Goal: Transaction & Acquisition: Book appointment/travel/reservation

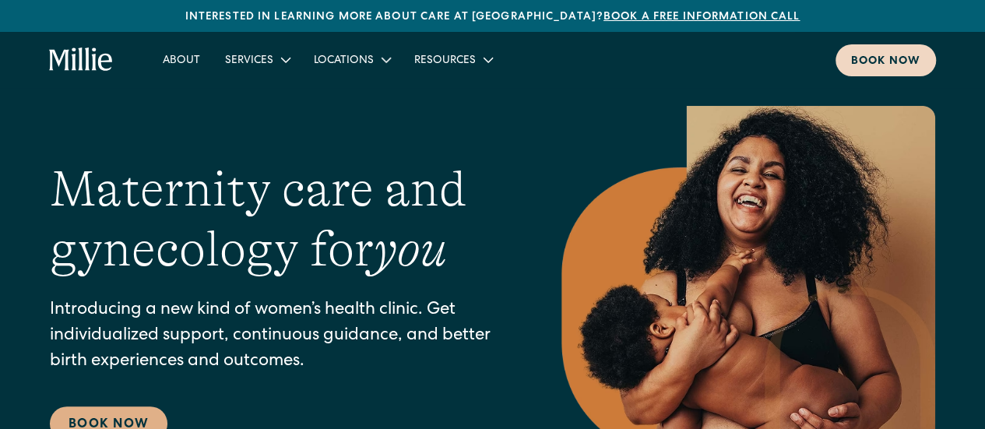
click at [911, 59] on div "Book now" at bounding box center [885, 62] width 69 height 16
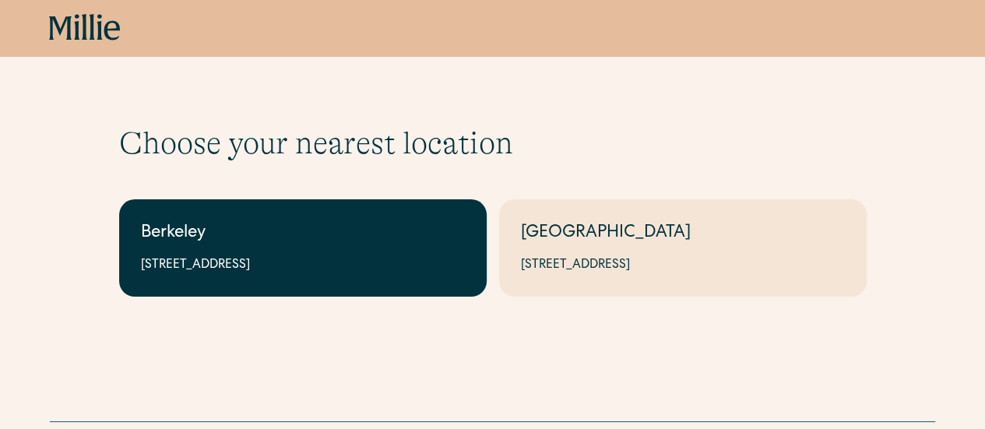
click at [369, 212] on link "Berkeley [STREET_ADDRESS]" at bounding box center [303, 247] width 368 height 97
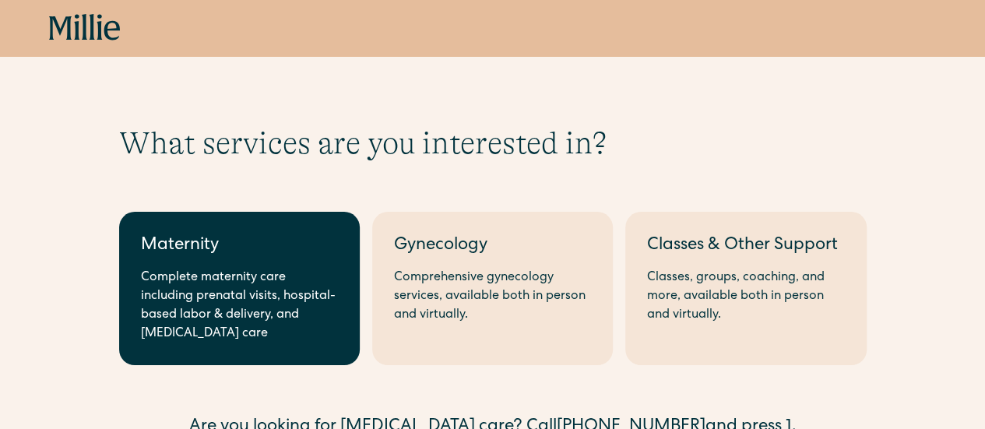
click at [262, 250] on div "Maternity" at bounding box center [239, 247] width 197 height 26
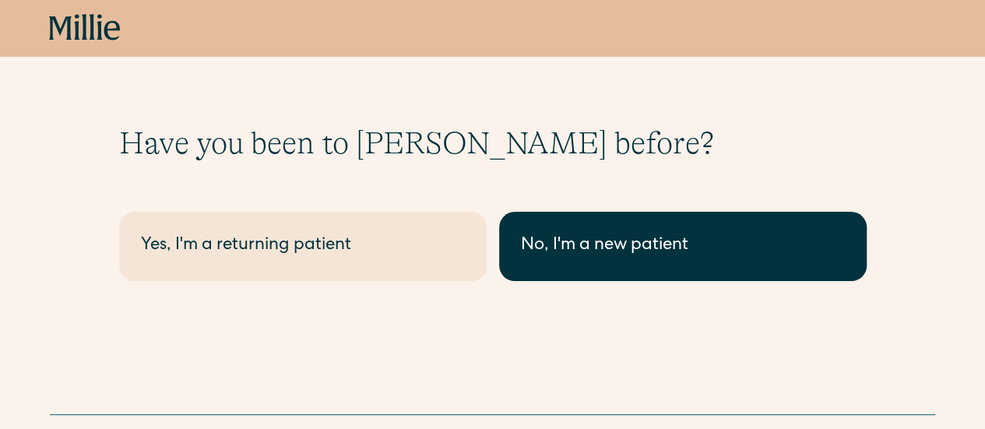
click at [507, 231] on link "No, I'm a new patient" at bounding box center [683, 246] width 368 height 69
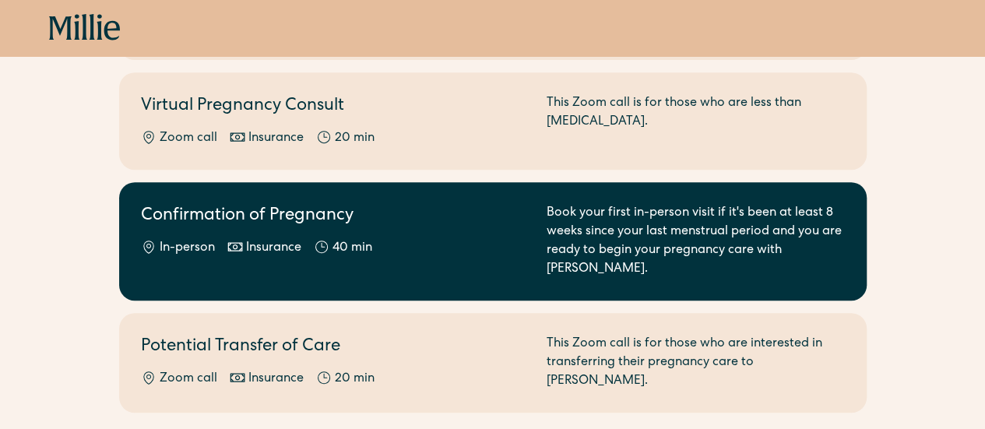
scroll to position [305, 0]
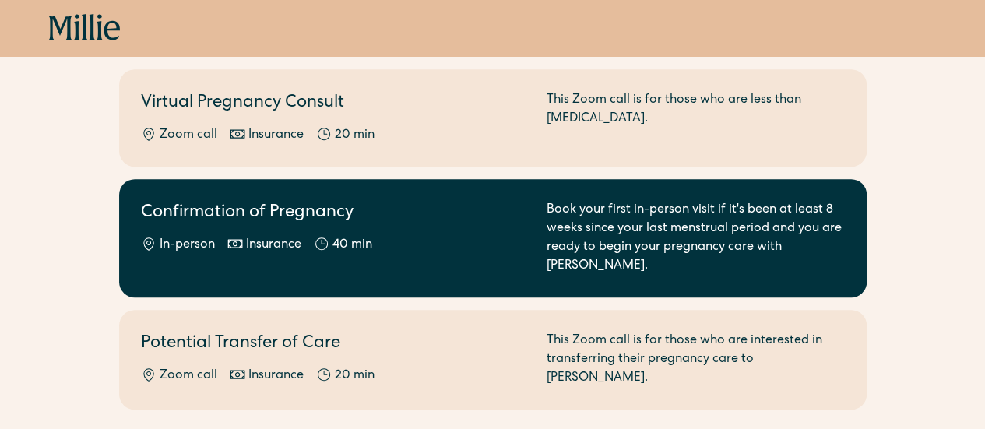
click at [383, 211] on div "Confirmation of Pregnancy In-person Insurance 40 min" at bounding box center [334, 238] width 387 height 75
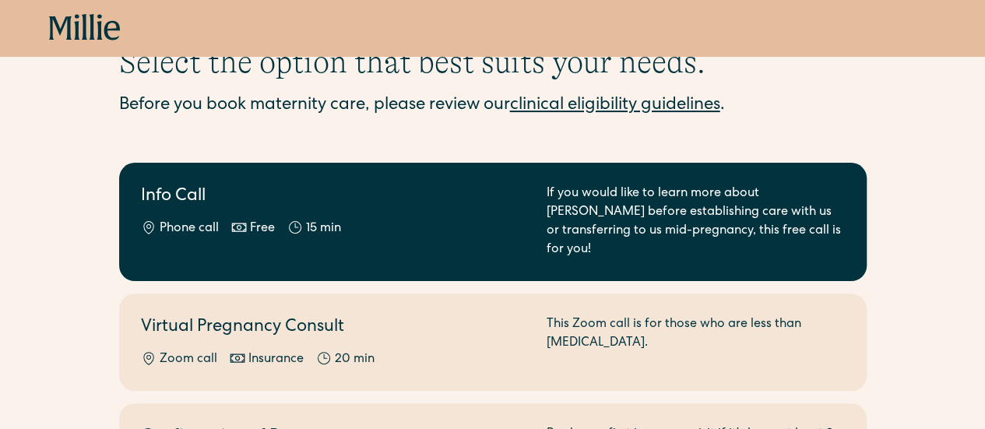
scroll to position [0, 0]
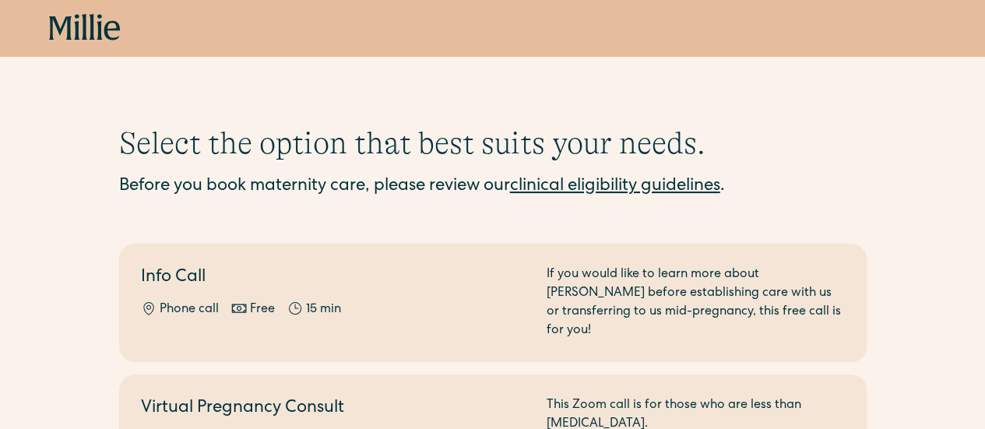
click at [562, 194] on link "clinical eligibility guidelines" at bounding box center [615, 186] width 210 height 17
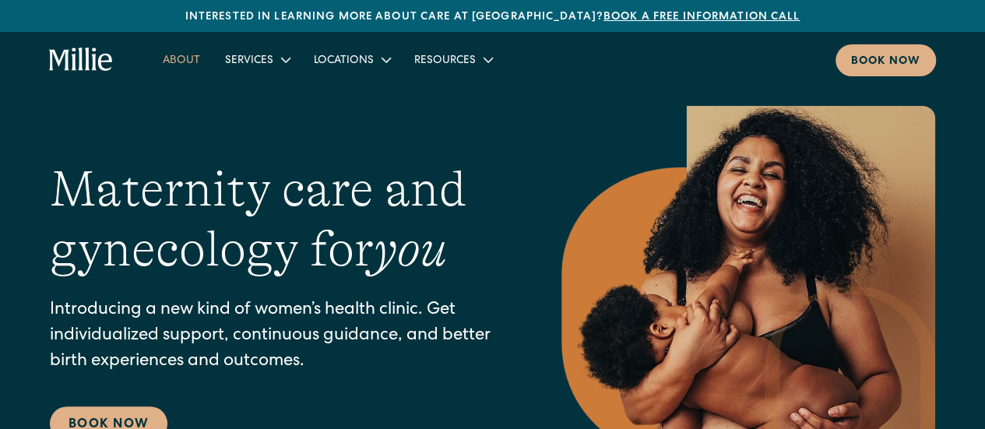
click at [160, 48] on link "About" at bounding box center [181, 60] width 62 height 26
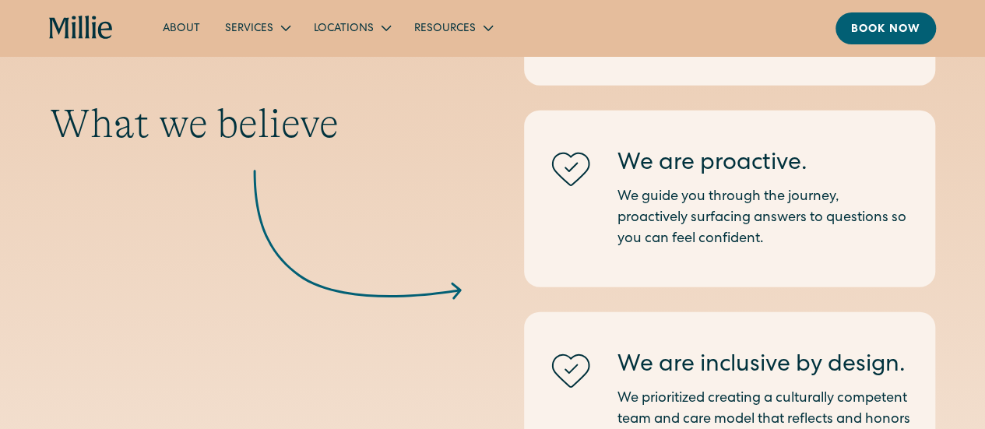
scroll to position [1685, 0]
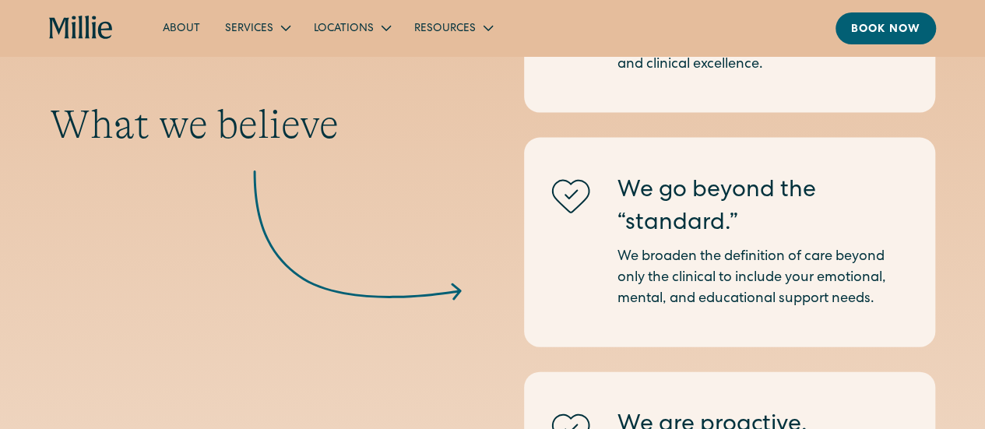
click at [911, 11] on div "About Services Maternity Gynecology Classes & Other Support Locations Berkeley …" at bounding box center [492, 28] width 985 height 56
click at [907, 25] on div "Book now" at bounding box center [885, 30] width 69 height 16
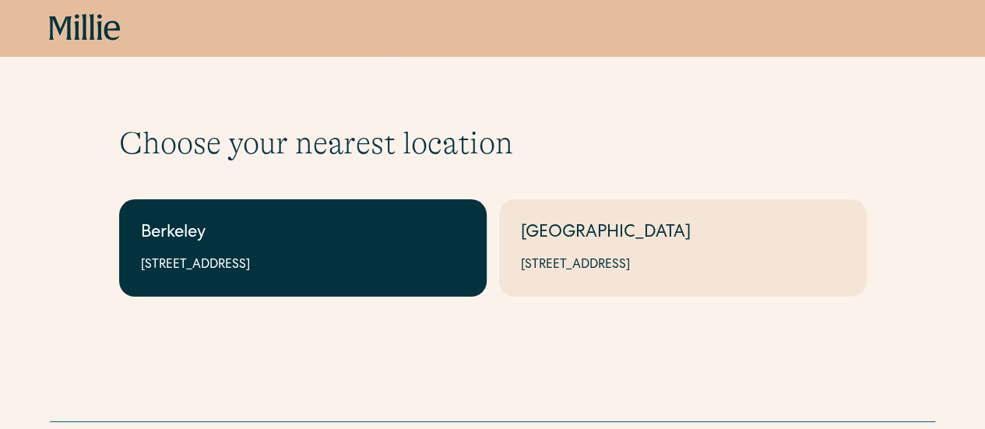
click at [371, 236] on div "Berkeley" at bounding box center [303, 234] width 324 height 26
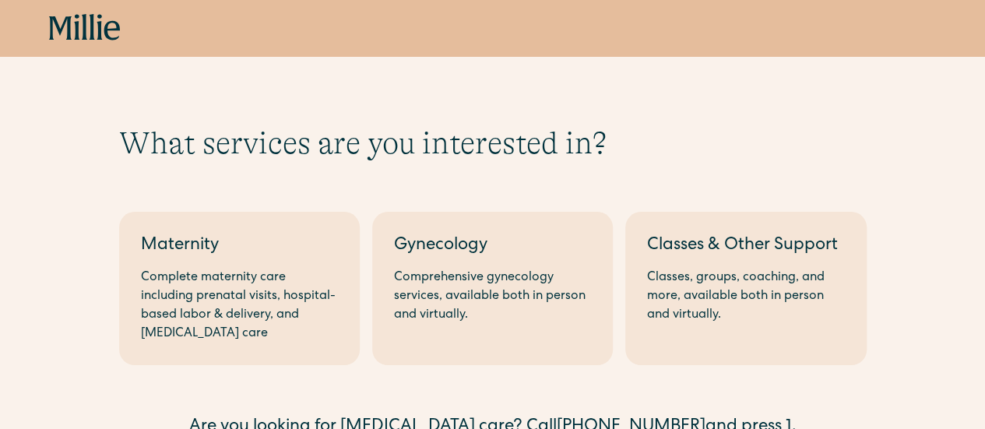
scroll to position [47, 0]
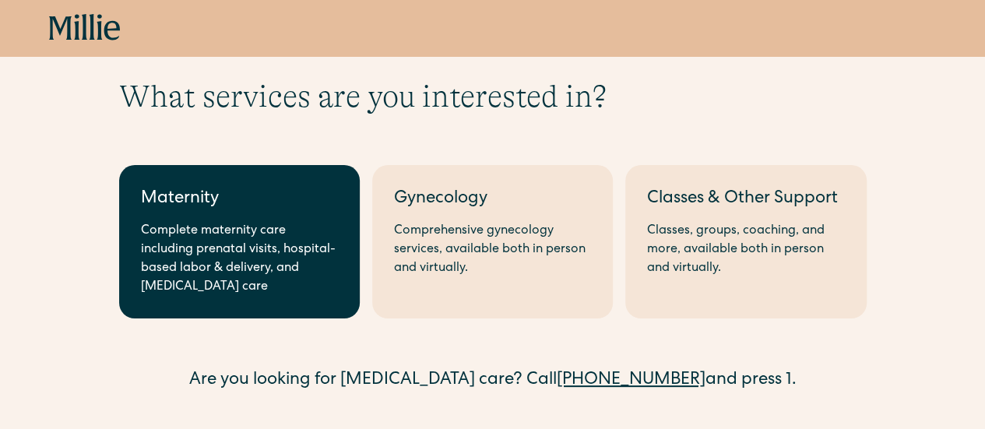
click at [308, 208] on div "Maternity" at bounding box center [239, 200] width 197 height 26
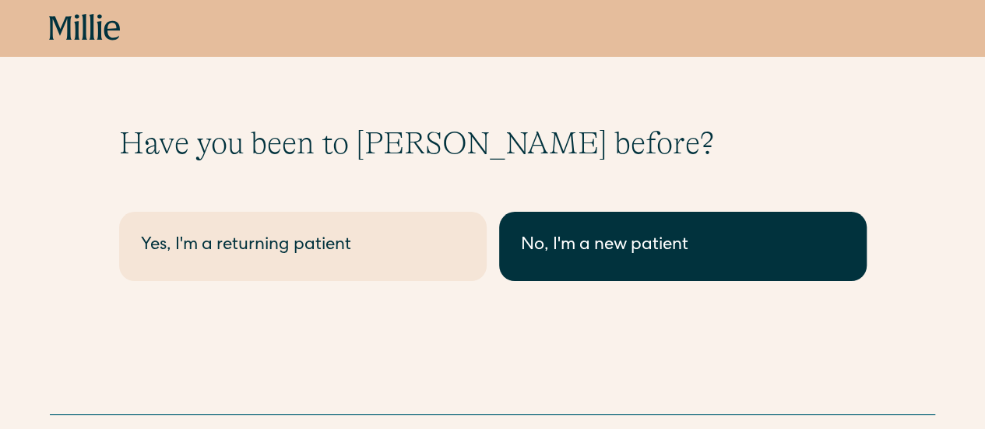
click at [544, 250] on div "No, I'm a new patient" at bounding box center [683, 247] width 324 height 26
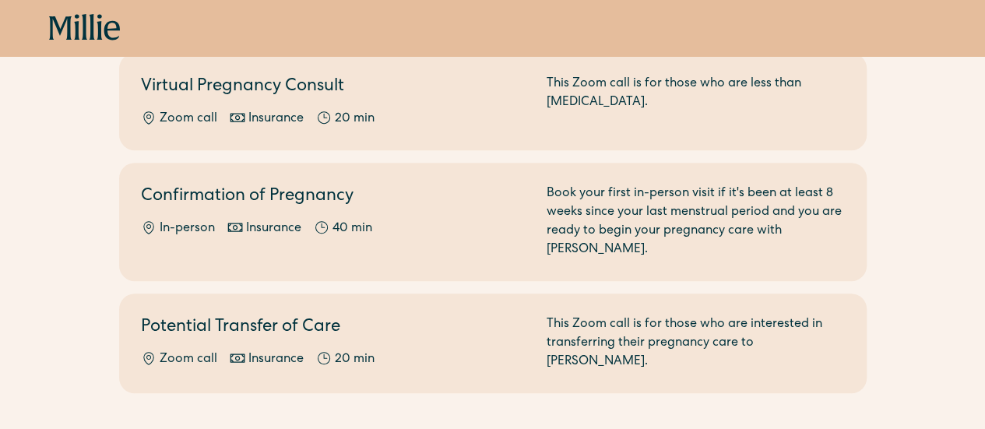
scroll to position [322, 0]
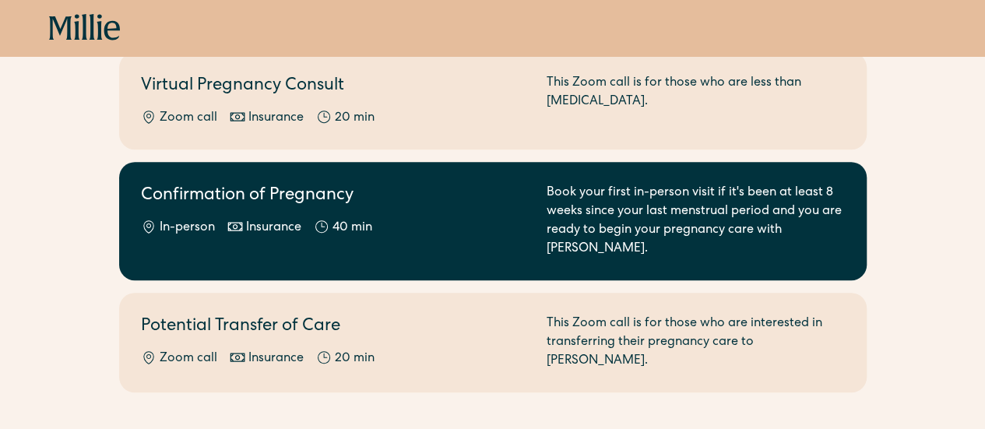
click at [600, 189] on div "Book your first in-person visit if it's been at least 8 weeks since your last m…" at bounding box center [696, 221] width 298 height 75
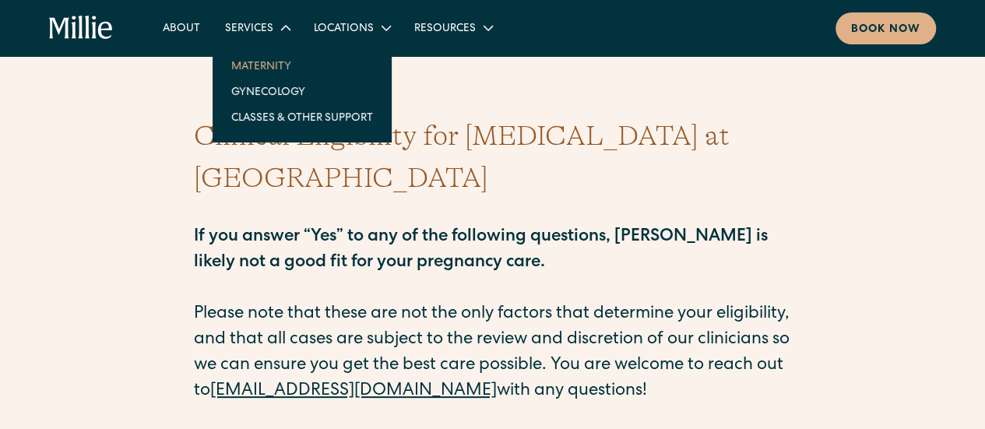
click at [251, 60] on link "Maternity" at bounding box center [302, 66] width 167 height 26
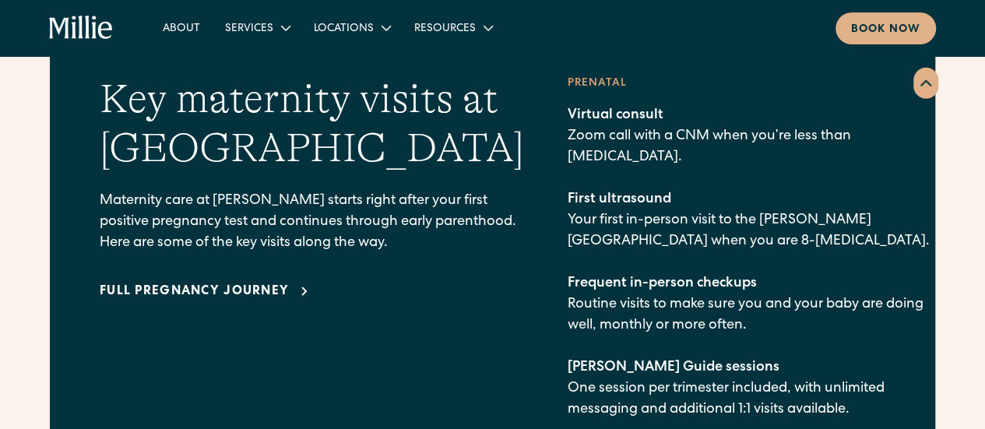
scroll to position [2197, 0]
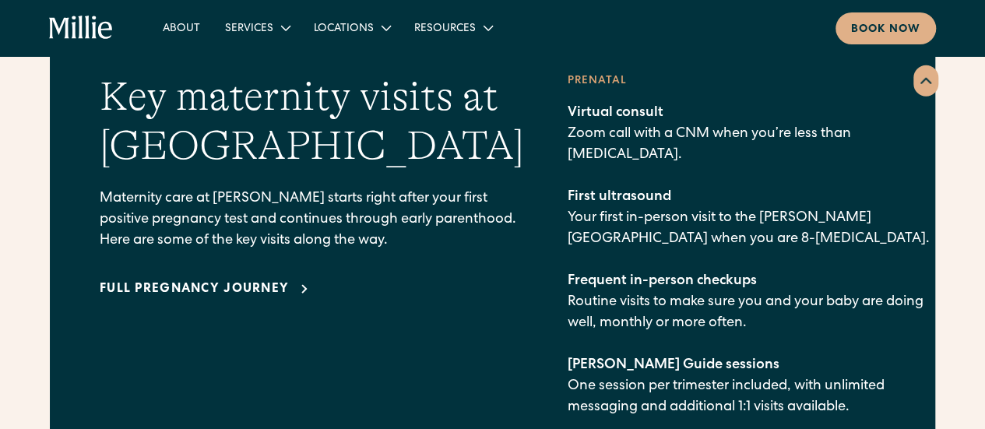
click at [279, 280] on div "Full pregnancy journey" at bounding box center [194, 289] width 189 height 19
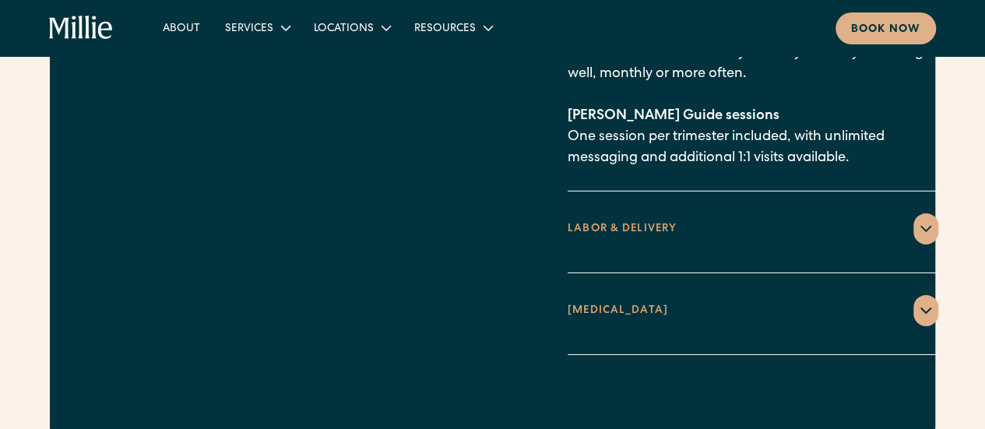
scroll to position [2447, 0]
click at [914, 213] on div at bounding box center [926, 228] width 25 height 31
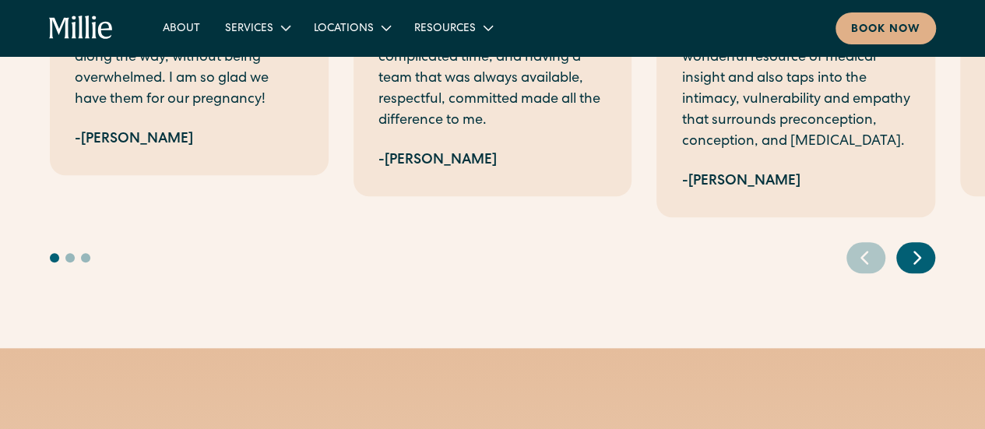
scroll to position [3636, 0]
click at [924, 245] on icon "Next slide" at bounding box center [917, 257] width 23 height 24
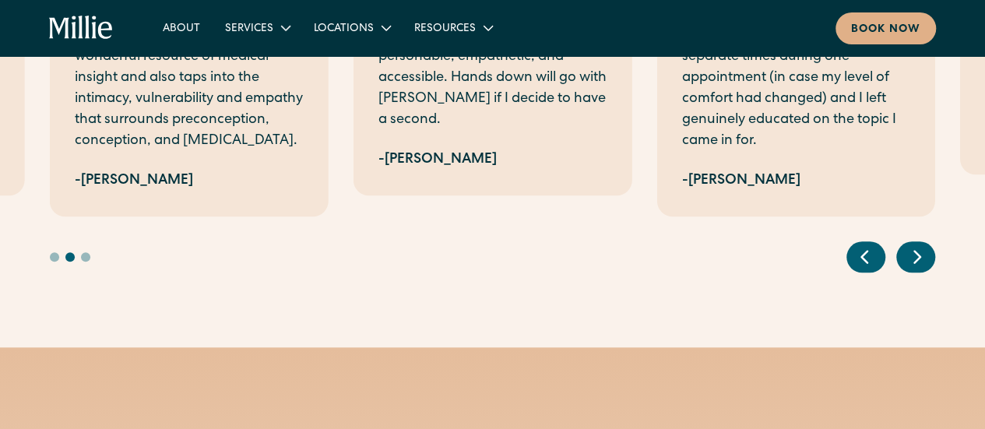
click at [924, 245] on icon "Next slide" at bounding box center [917, 257] width 23 height 24
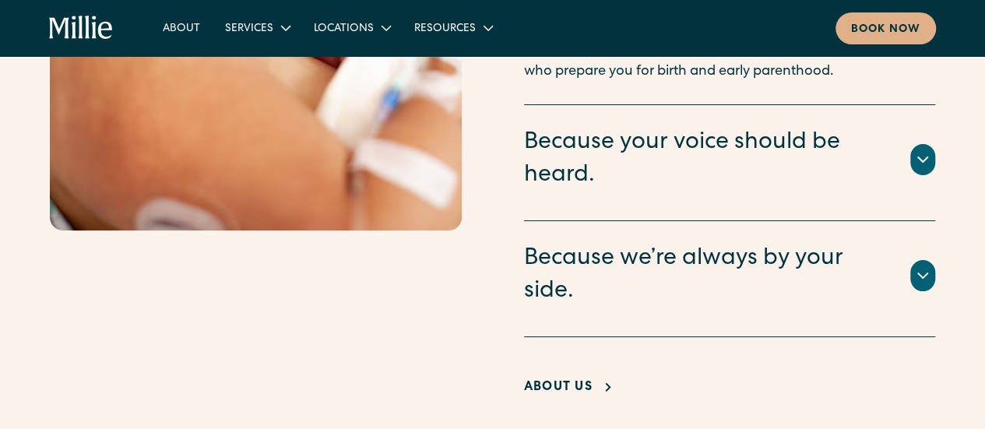
scroll to position [2928, 0]
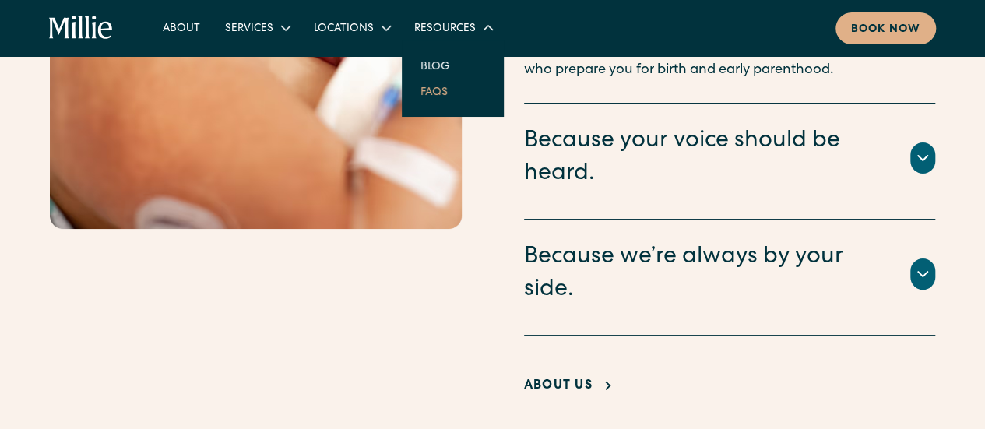
click at [436, 96] on link "FAQs" at bounding box center [434, 92] width 52 height 26
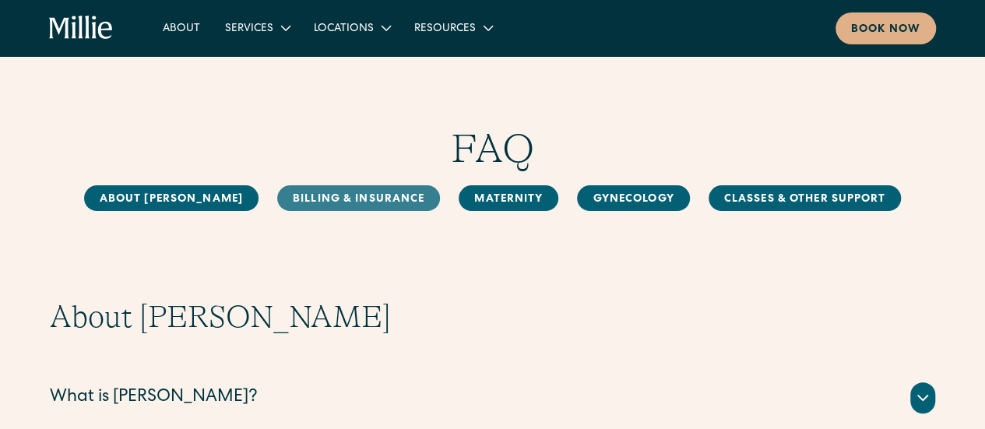
click at [347, 191] on link "Billing & Insurance" at bounding box center [358, 198] width 163 height 26
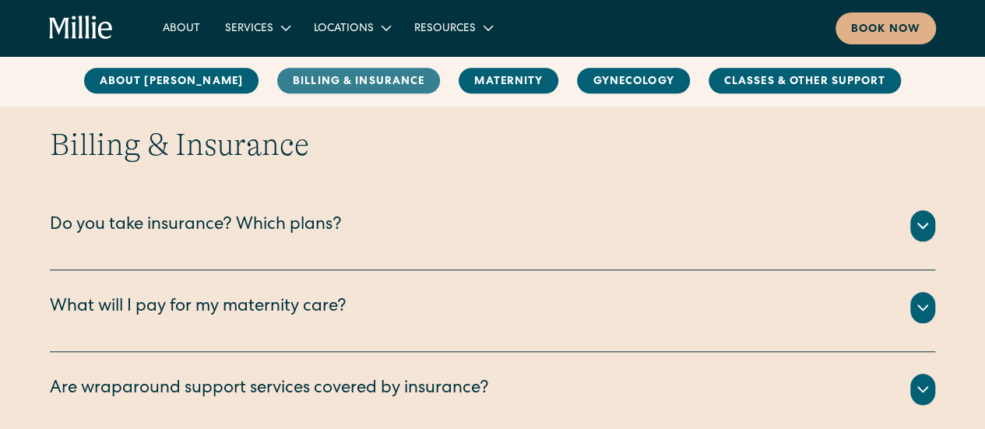
scroll to position [712, 0]
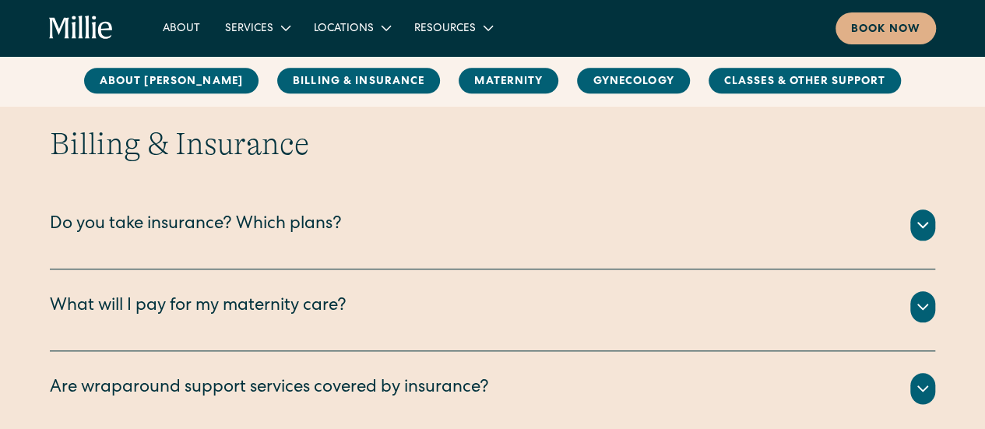
click at [329, 227] on div "Do you take insurance? Which plans?" at bounding box center [196, 226] width 292 height 26
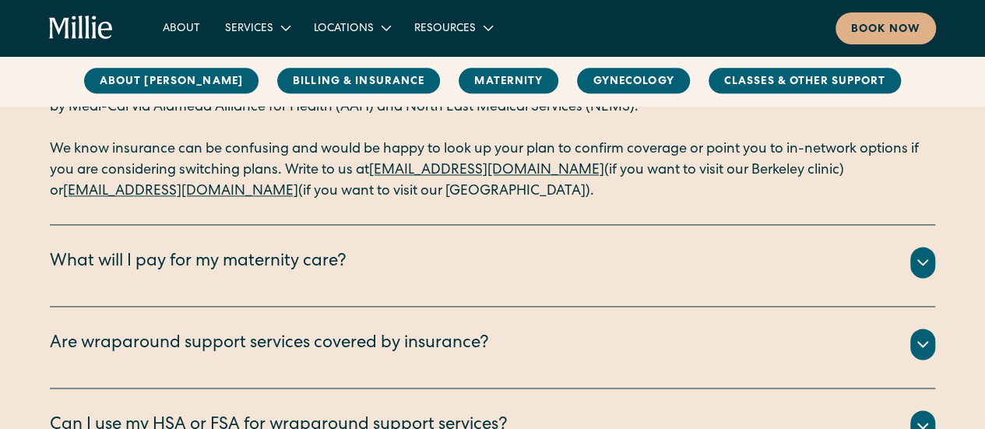
scroll to position [927, 0]
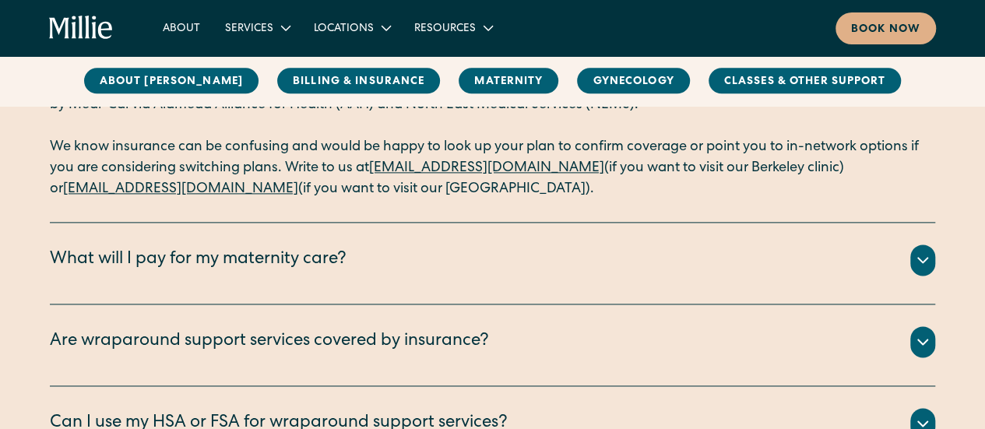
click at [335, 253] on div "What will I pay for my maternity care?" at bounding box center [198, 261] width 297 height 26
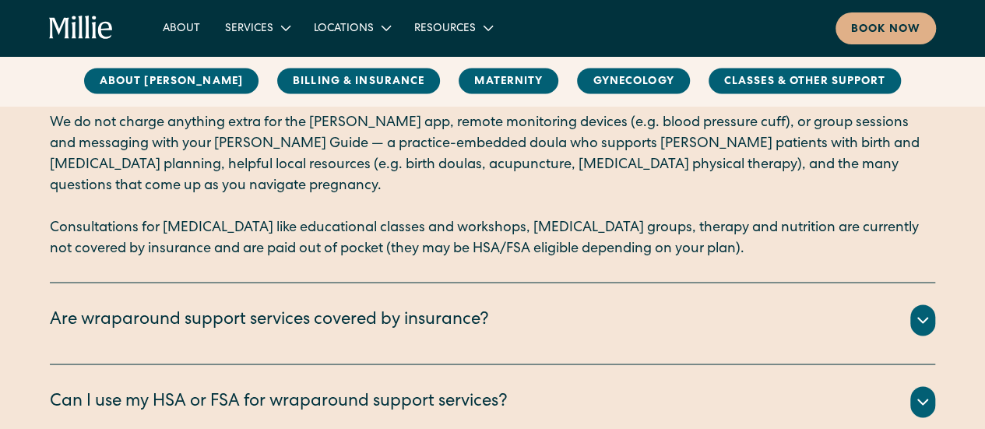
scroll to position [1204, 0]
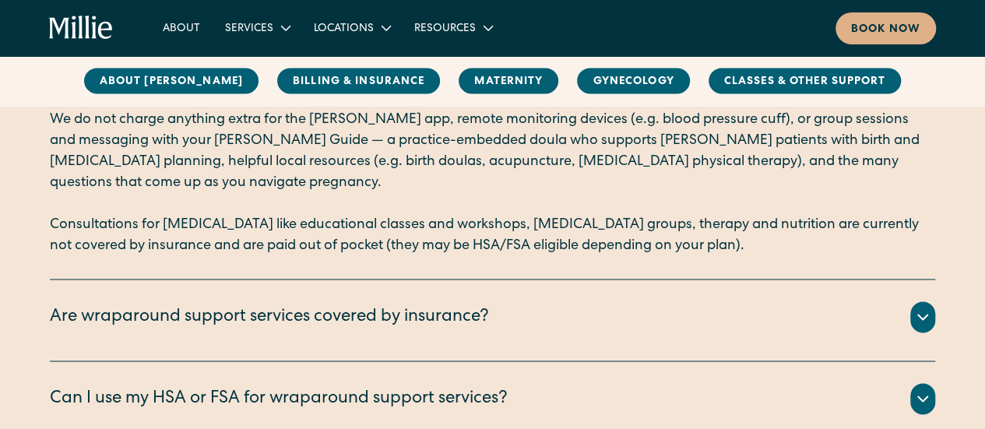
click at [438, 311] on div "Are wraparound support services covered by insurance?" at bounding box center [269, 318] width 439 height 26
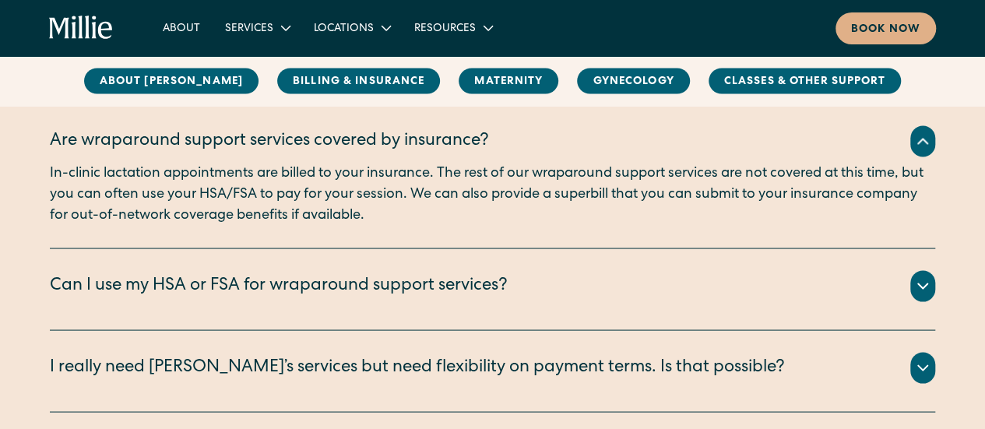
scroll to position [1391, 0]
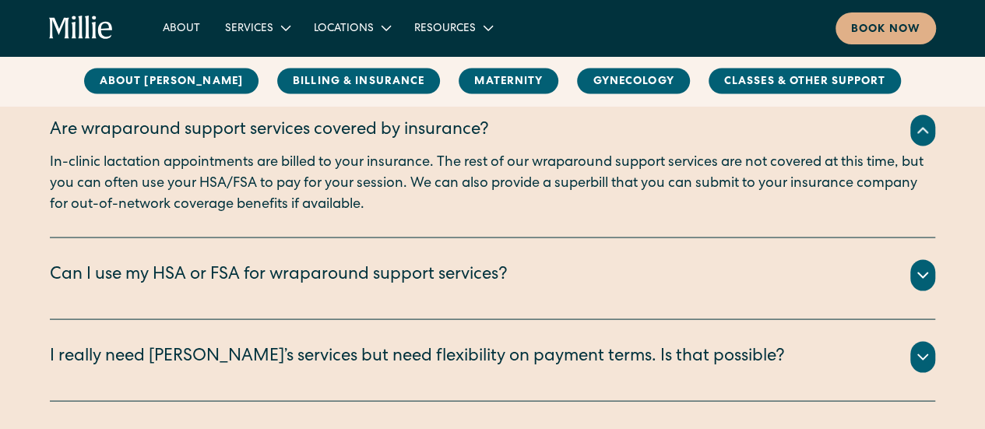
click at [441, 278] on div "Can I use my HSA or FSA for wraparound support services?" at bounding box center [279, 275] width 458 height 26
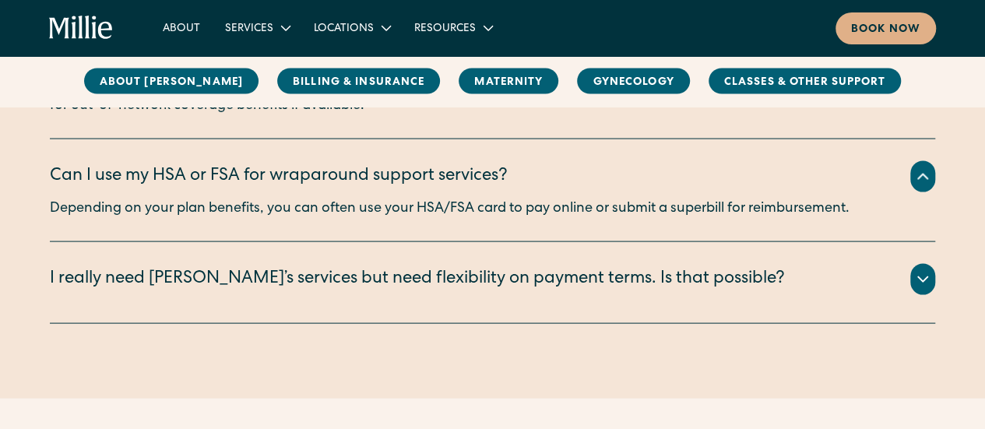
scroll to position [1490, 0]
click at [441, 278] on div "I really need Millie’s services but need flexibility on payment terms. Is that …" at bounding box center [417, 279] width 735 height 26
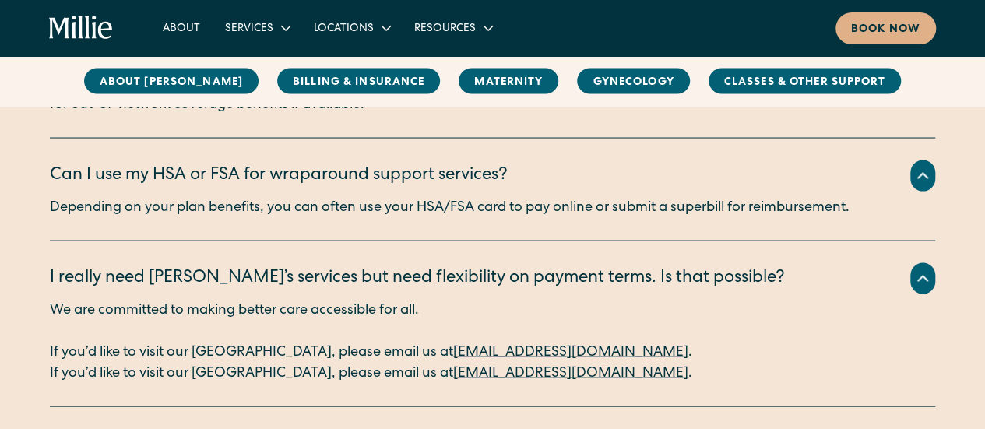
click at [441, 278] on div "I really need Millie’s services but need flexibility on payment terms. Is that …" at bounding box center [417, 279] width 735 height 26
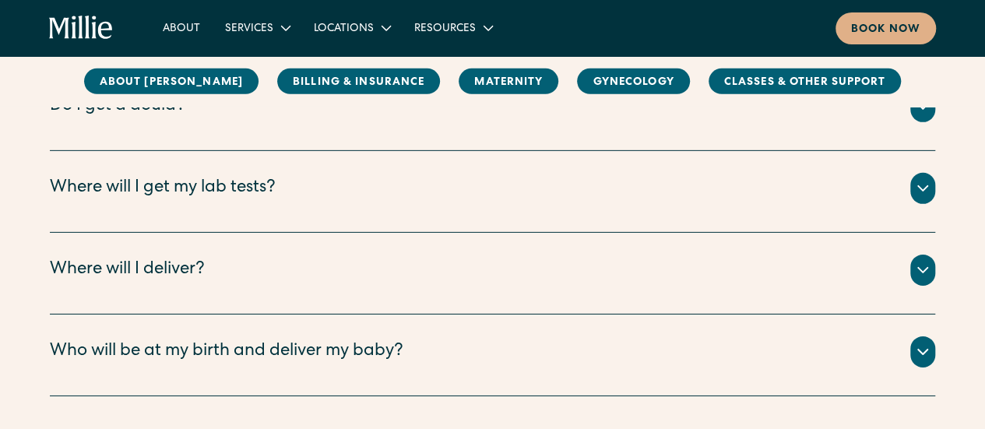
scroll to position [2365, 0]
click at [354, 267] on div "Where will I deliver?" at bounding box center [493, 269] width 886 height 31
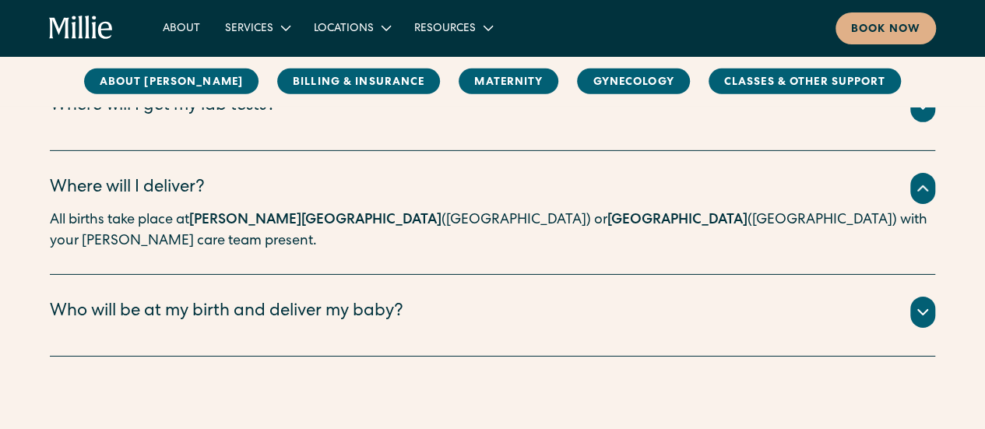
scroll to position [2456, 0]
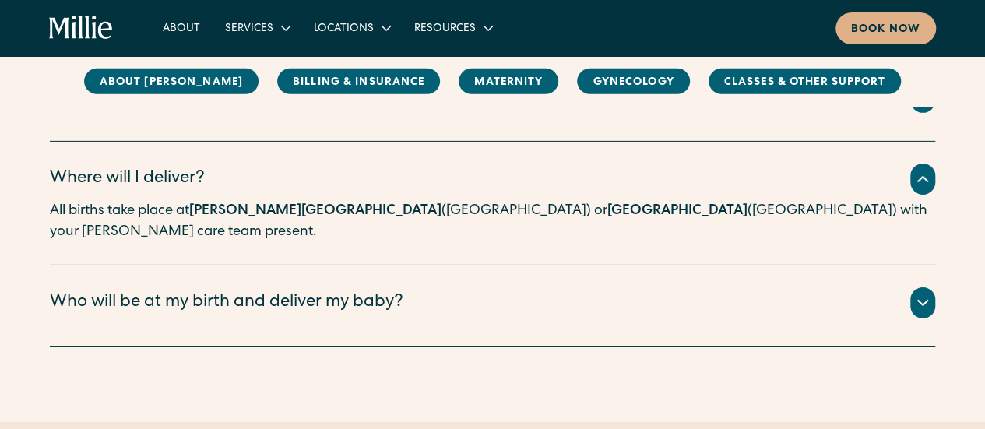
click at [350, 291] on div "Who will be at my birth and deliver my baby?" at bounding box center [227, 304] width 354 height 26
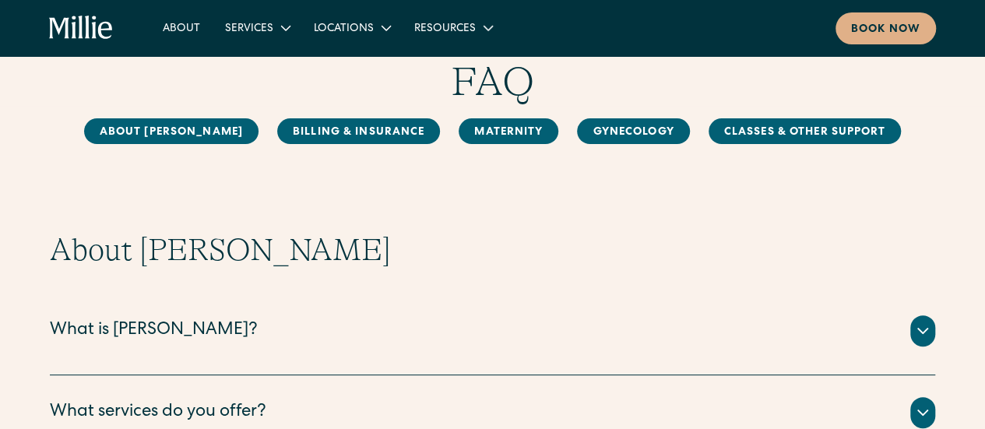
scroll to position [0, 0]
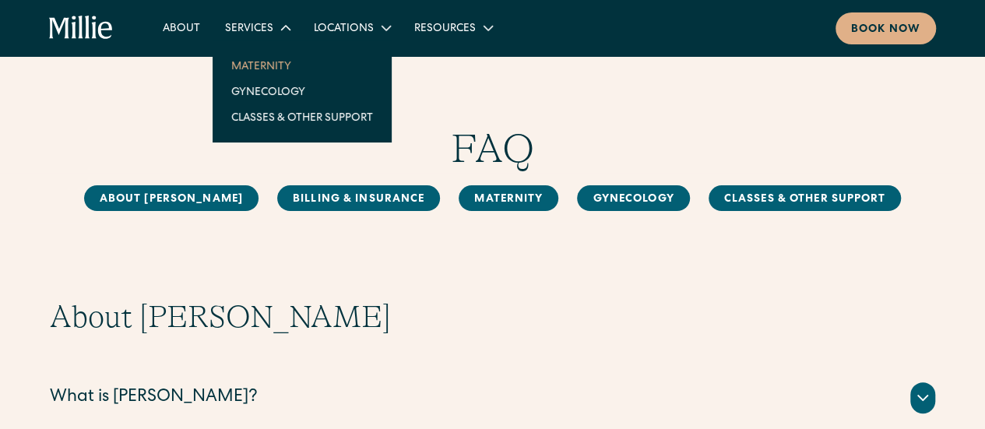
click at [247, 69] on link "Maternity" at bounding box center [302, 66] width 167 height 26
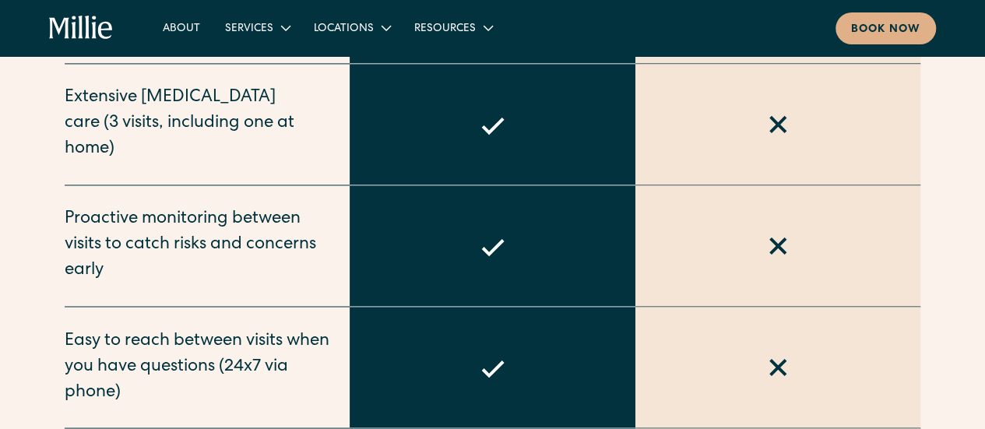
scroll to position [1154, 0]
